Goal: Find contact information: Find contact information

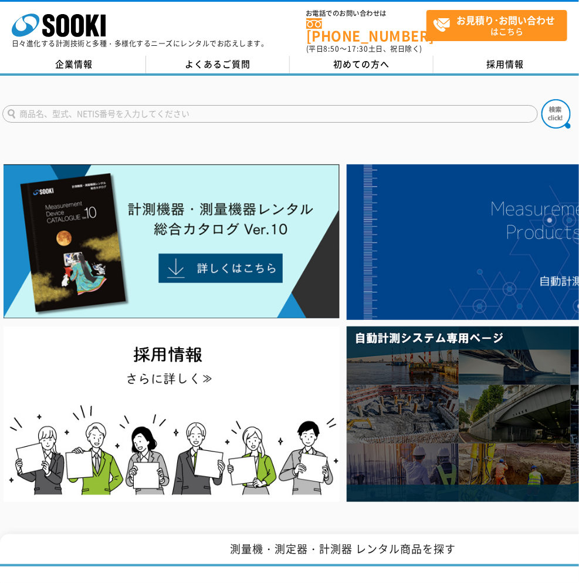
click at [148, 19] on div "株式会社 ソーキ spMenu 日々進化する計測技術と多種・多様化するニーズにレンタルでお応えします。" at bounding box center [140, 27] width 257 height 39
click at [76, 59] on link "企業情報" at bounding box center [74, 65] width 144 height 18
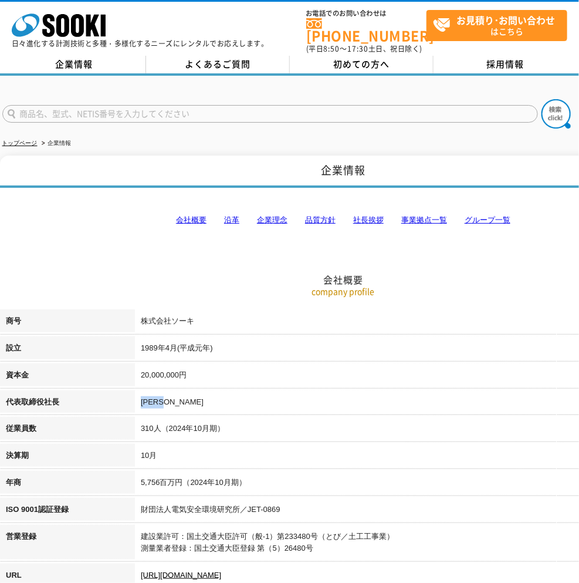
drag, startPoint x: 176, startPoint y: 396, endPoint x: 141, endPoint y: 392, distance: 35.4
click at [141, 392] on td "梶原 英登" at bounding box center [410, 403] width 551 height 27
copy td "[PERSON_NAME]"
click at [108, 221] on h2 "会社概要" at bounding box center [343, 221] width 686 height 130
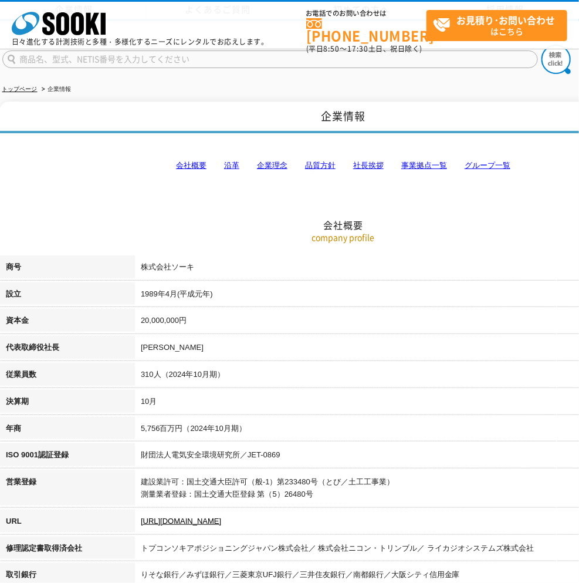
scroll to position [254, 0]
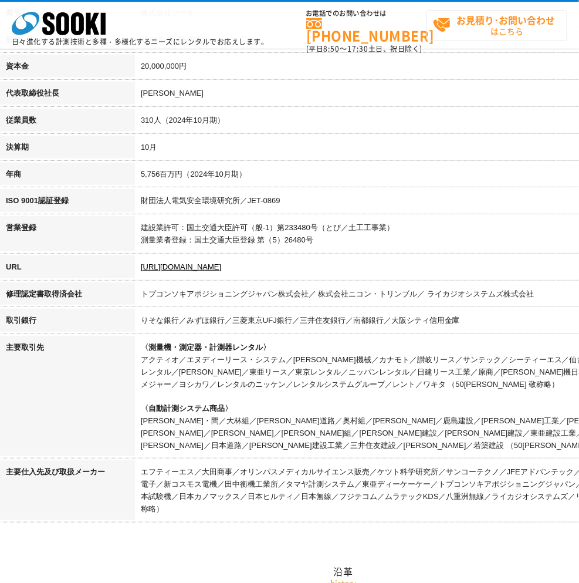
click at [503, 31] on span "お見積り･お問い合わせ はこちら" at bounding box center [500, 25] width 134 height 29
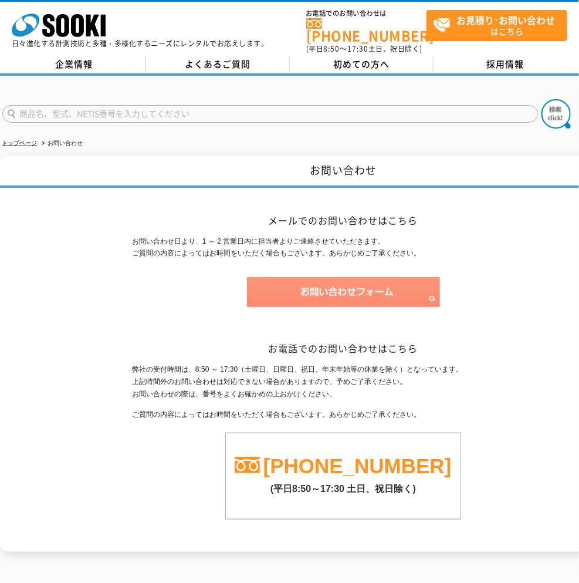
click at [343, 285] on img at bounding box center [343, 292] width 193 height 30
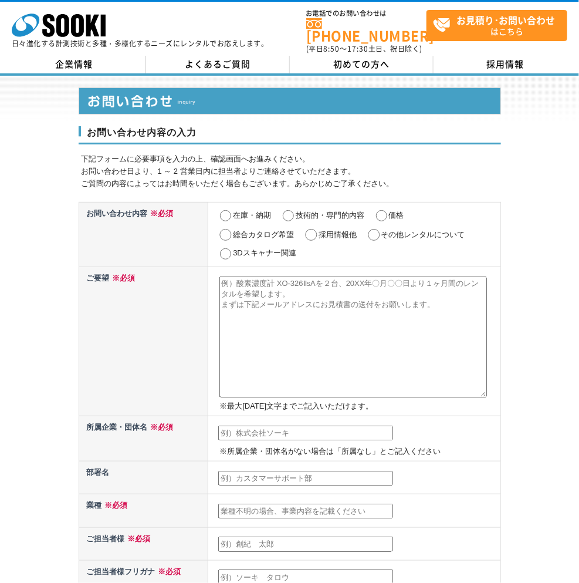
click at [66, 189] on div "お問い合わせ内容の入力 下記フォームに必要事項を入力の上、確認画面へお進みください。 お問い合わせ日より、1 ～ 2 営業日内に担当者よりご連絡させていただき…" at bounding box center [289, 528] width 579 height 905
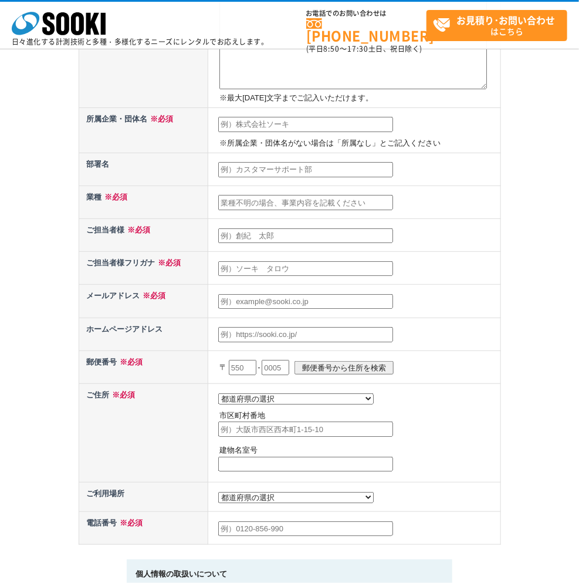
scroll to position [688, 0]
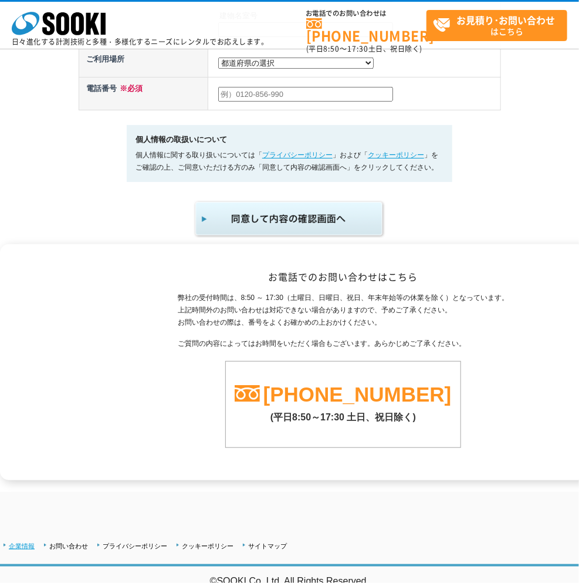
click at [26, 542] on link "企業情報" at bounding box center [22, 545] width 26 height 7
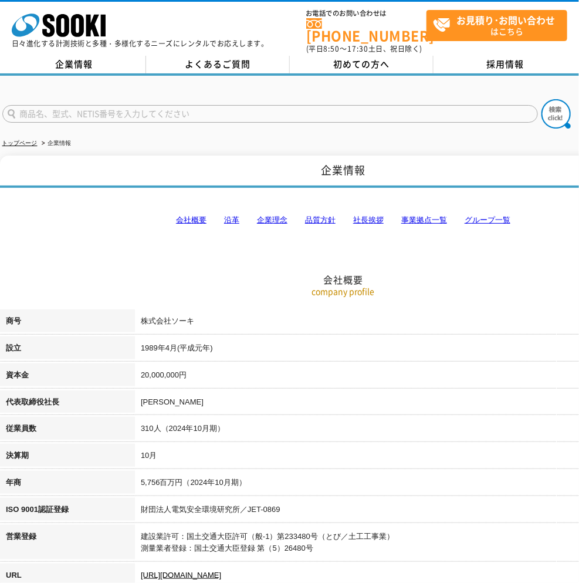
click at [420, 215] on link "事業拠点一覧" at bounding box center [424, 219] width 46 height 9
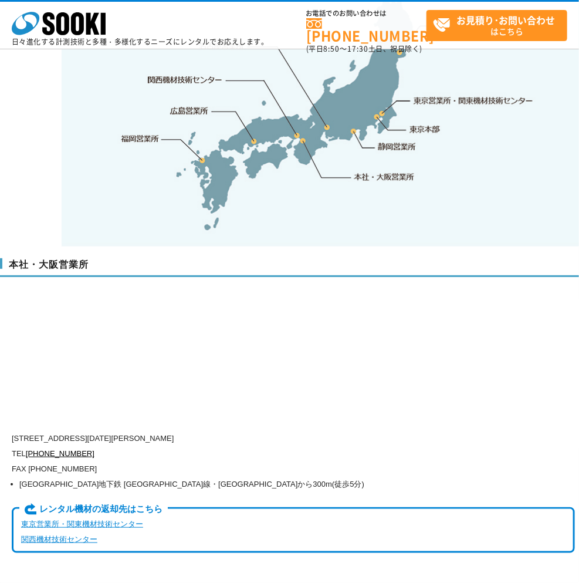
scroll to position [2864, 0]
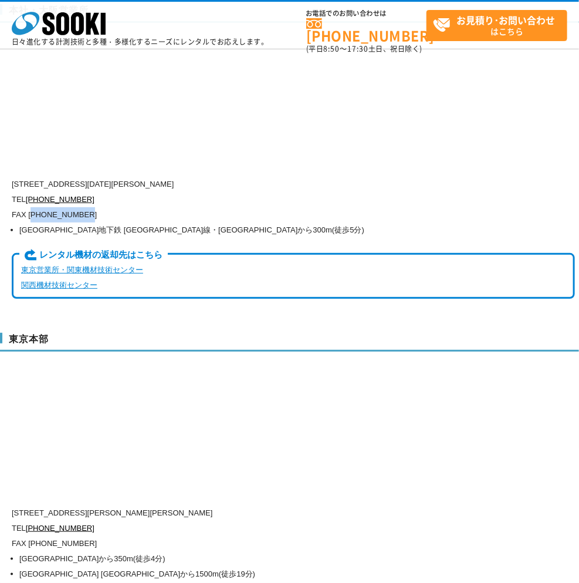
drag, startPoint x: 92, startPoint y: 187, endPoint x: 33, endPoint y: 189, distance: 58.7
click at [33, 207] on p "FAX [PHONE_NUMBER]" at bounding box center [293, 214] width 563 height 15
copy p "06)6538-3660"
click at [246, 131] on div "本社・大阪営業所 〒550-0005 大阪府大阪市西区西本町1-15-10 辰野西本町ビル13階 TEL 0120-856-990 FAX (06)6538-…" at bounding box center [343, 156] width 686 height 328
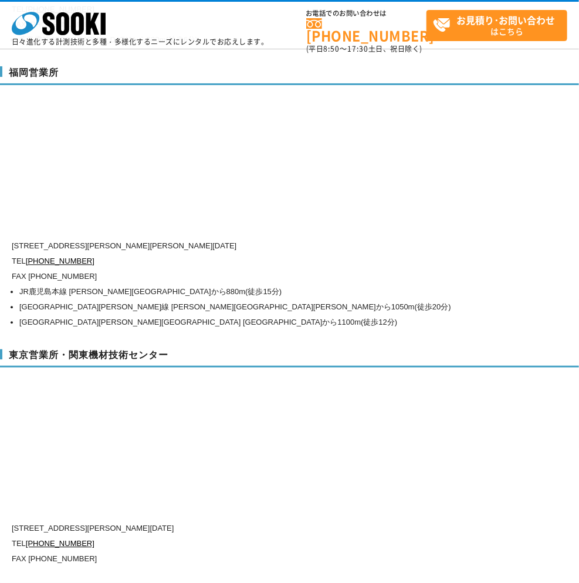
scroll to position [5222, 0]
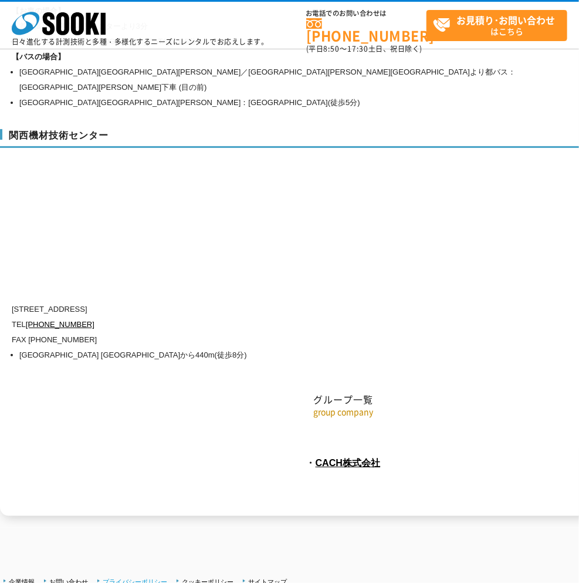
click at [120, 578] on link "プライバシーポリシー" at bounding box center [135, 581] width 65 height 7
